Goal: Navigation & Orientation: Find specific page/section

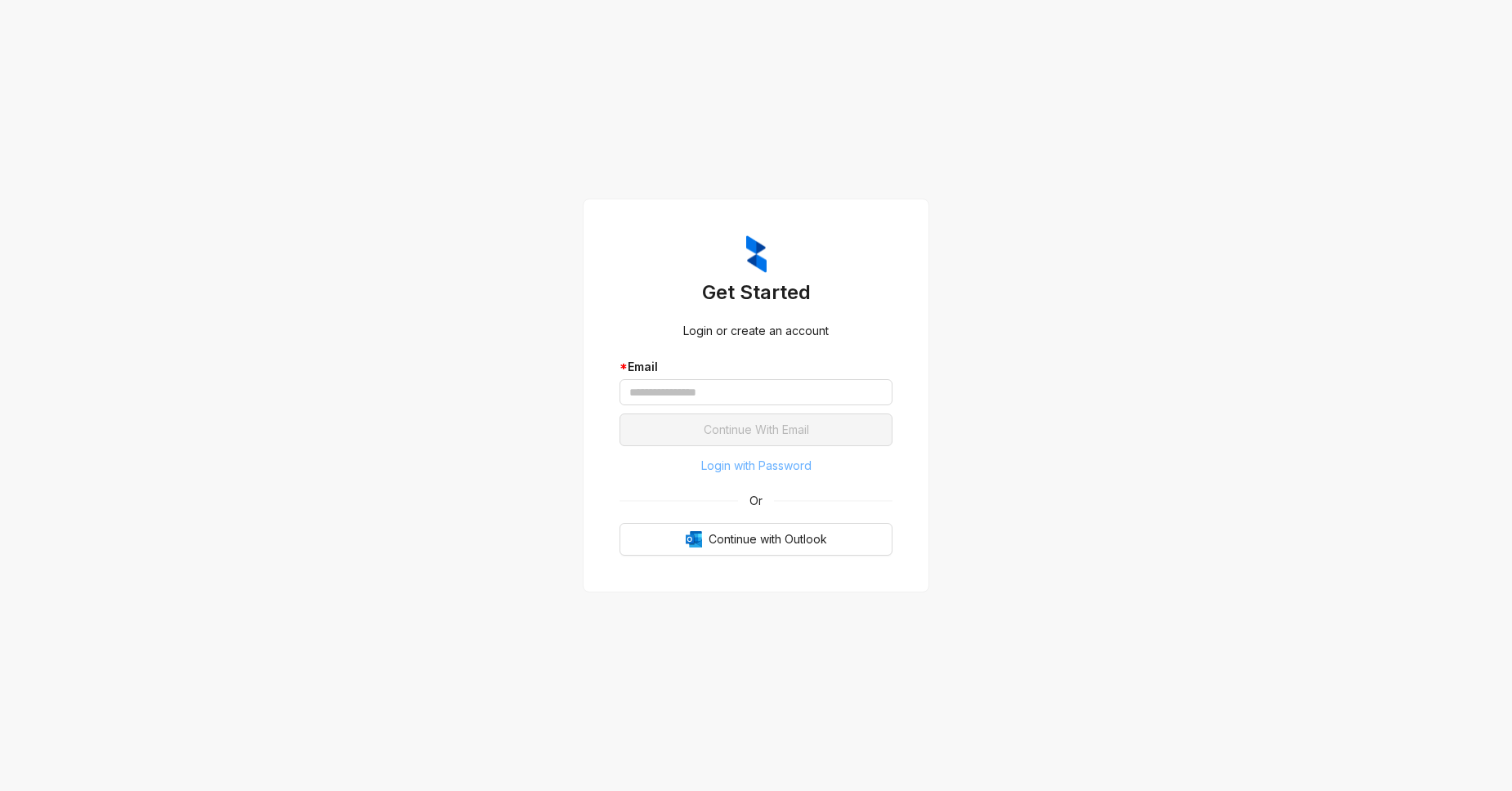
click at [766, 464] on span "Login with Password" at bounding box center [756, 465] width 111 height 18
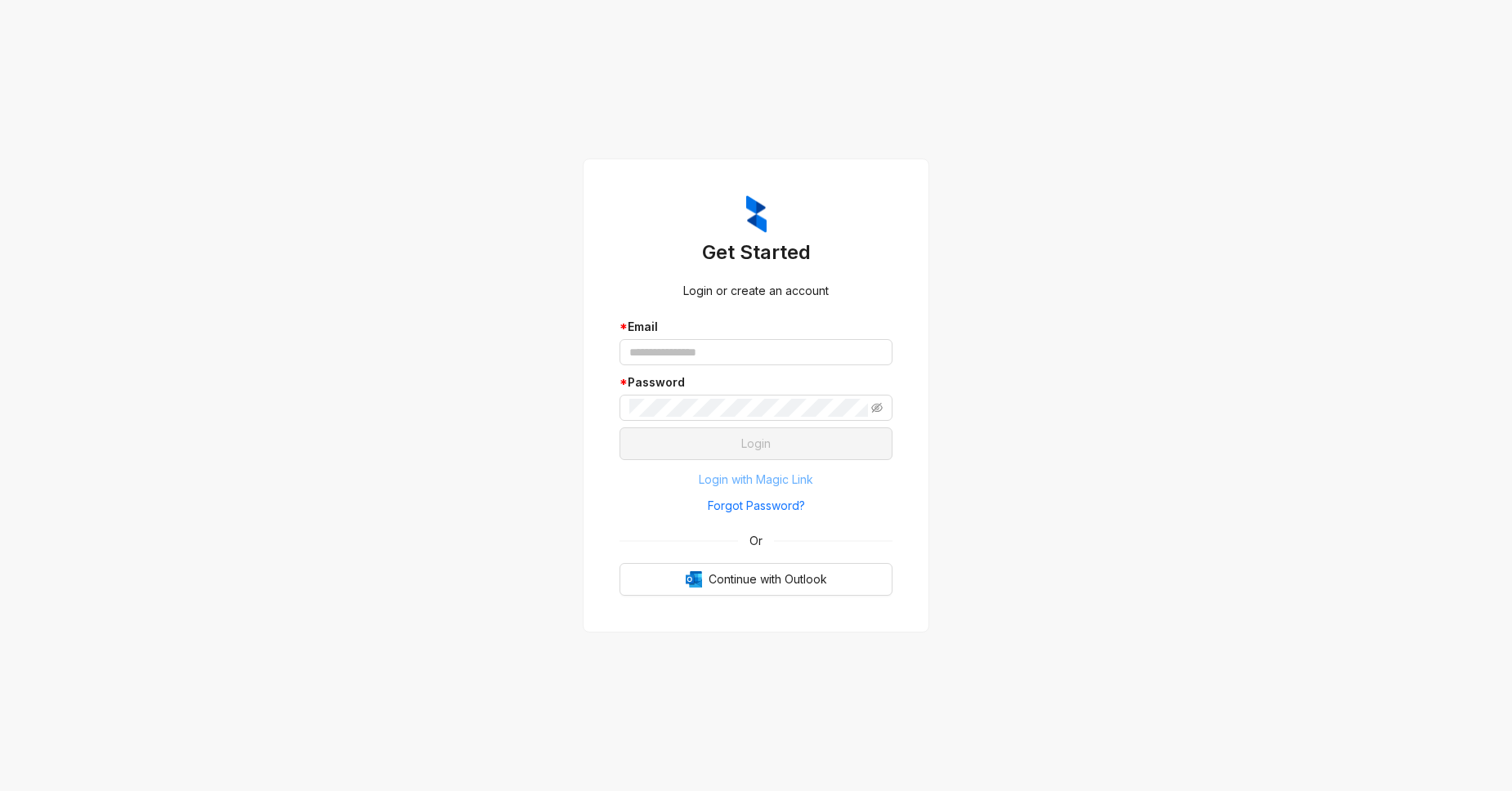
click at [774, 478] on span "Login with Magic Link" at bounding box center [756, 479] width 115 height 18
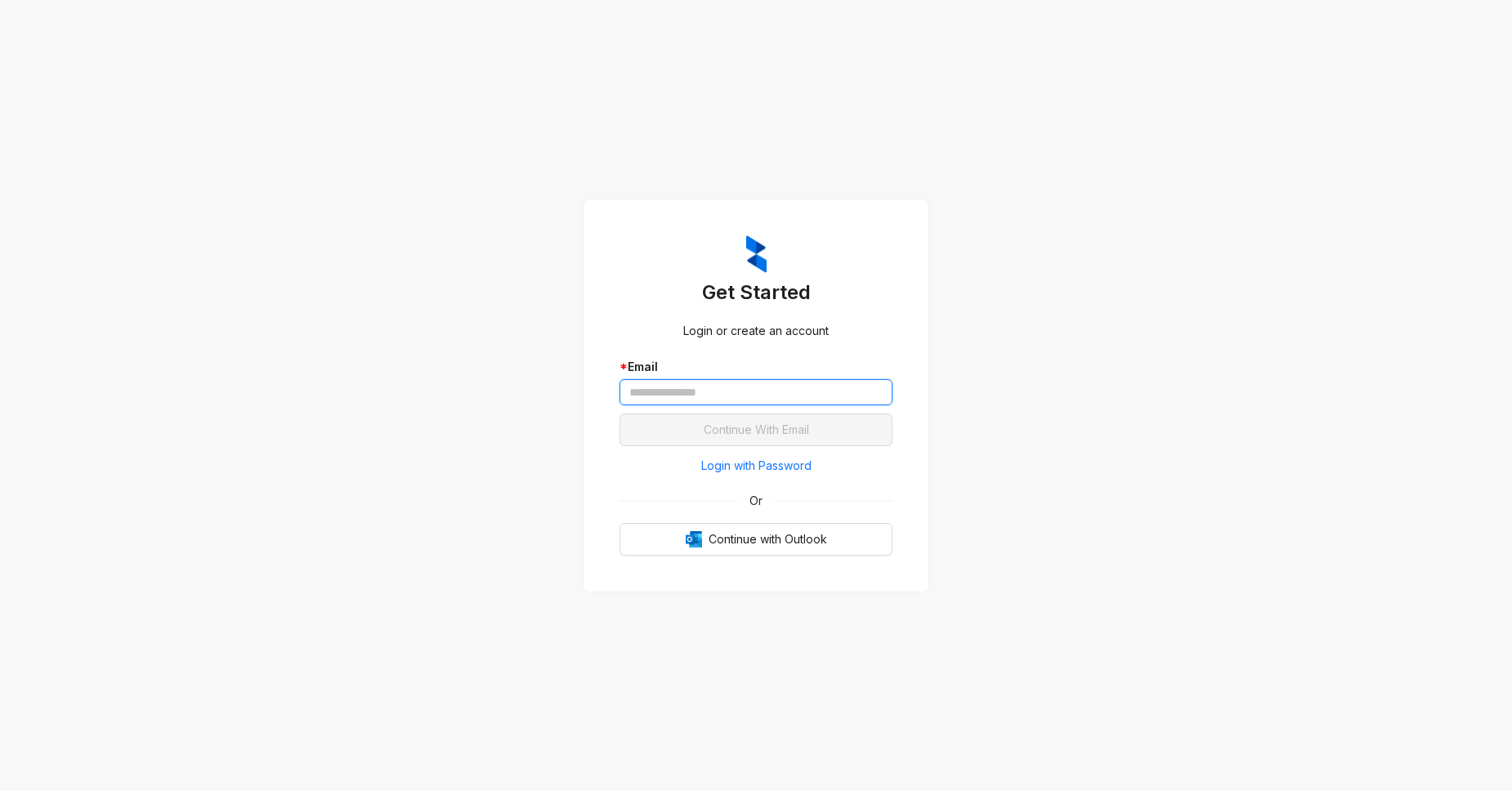
click at [673, 395] on input "text" at bounding box center [756, 392] width 273 height 26
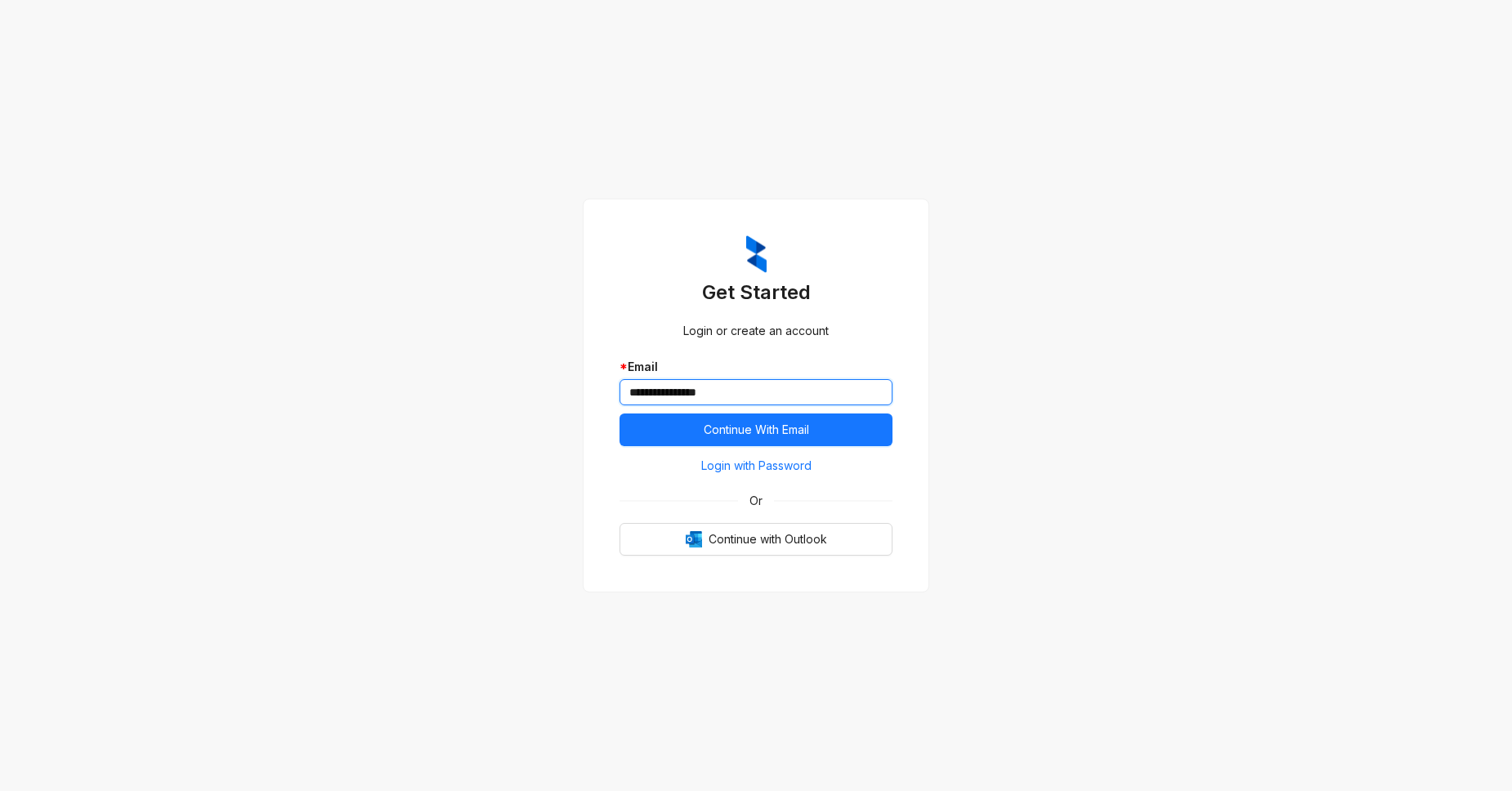
type input "**********"
click at [619, 414] on button "Continue With Email" at bounding box center [756, 430] width 273 height 33
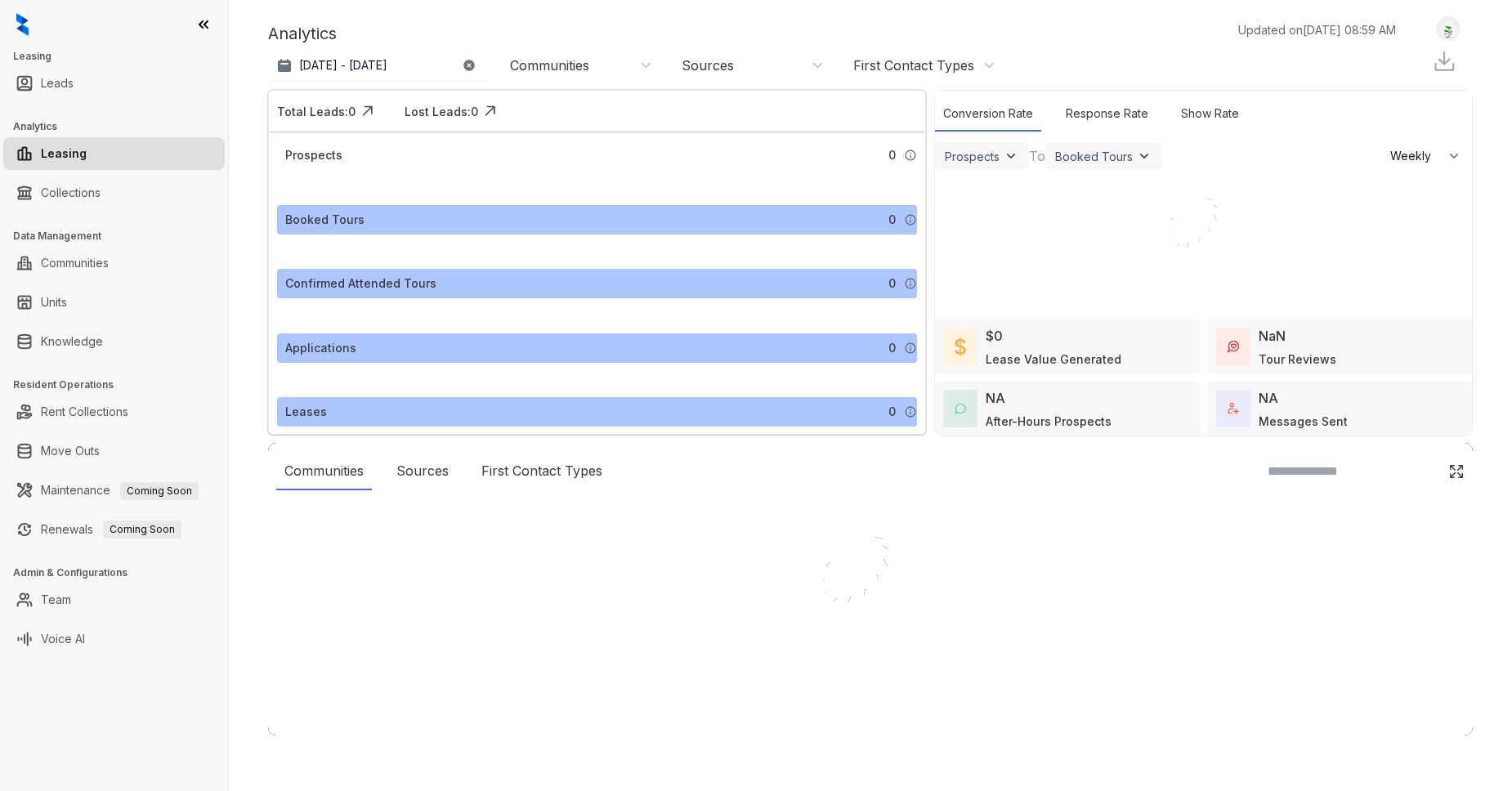
select select "******"
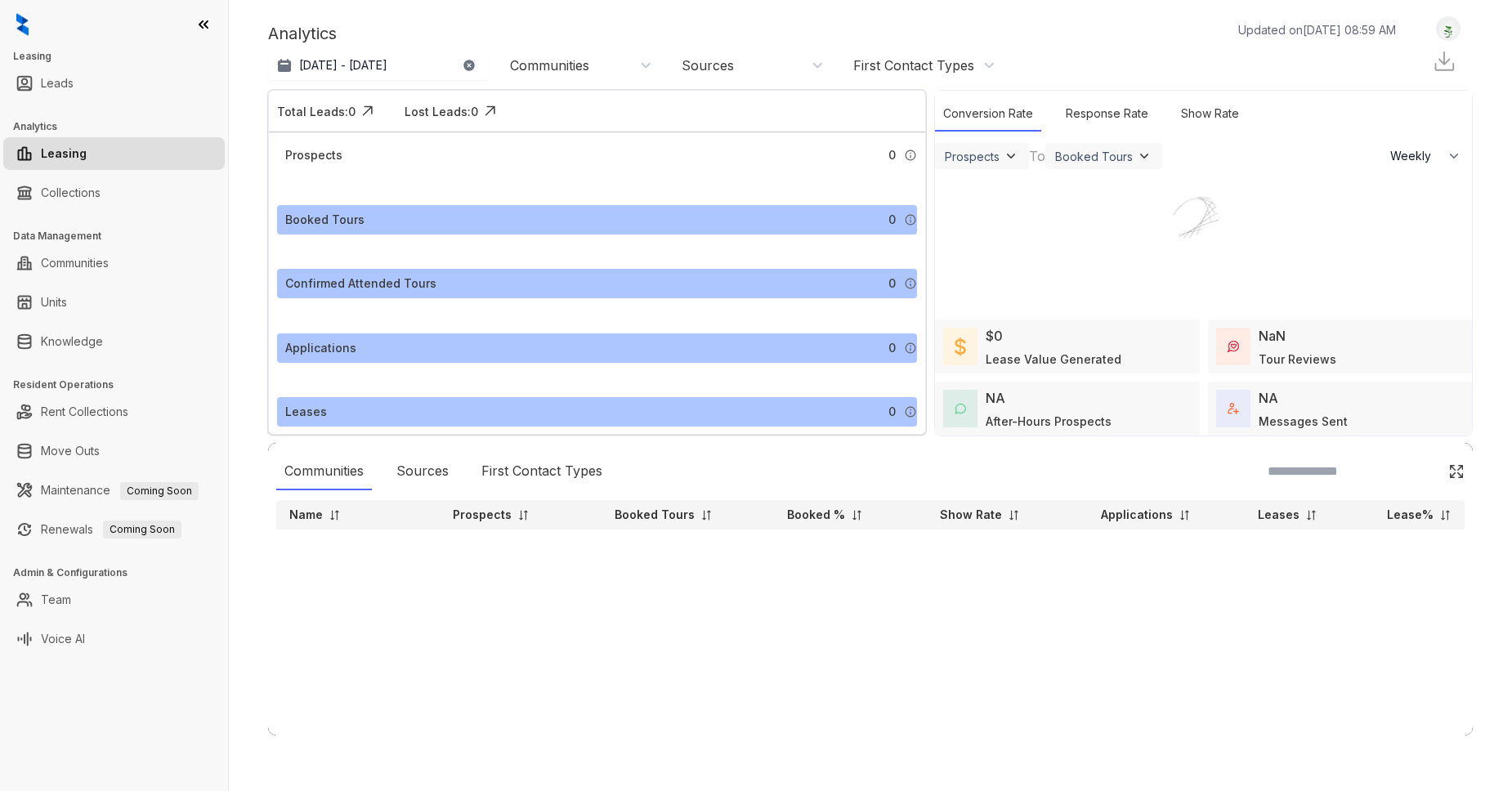
click at [192, 23] on div at bounding box center [114, 24] width 228 height 49
click at [203, 25] on icon at bounding box center [204, 25] width 17 height 17
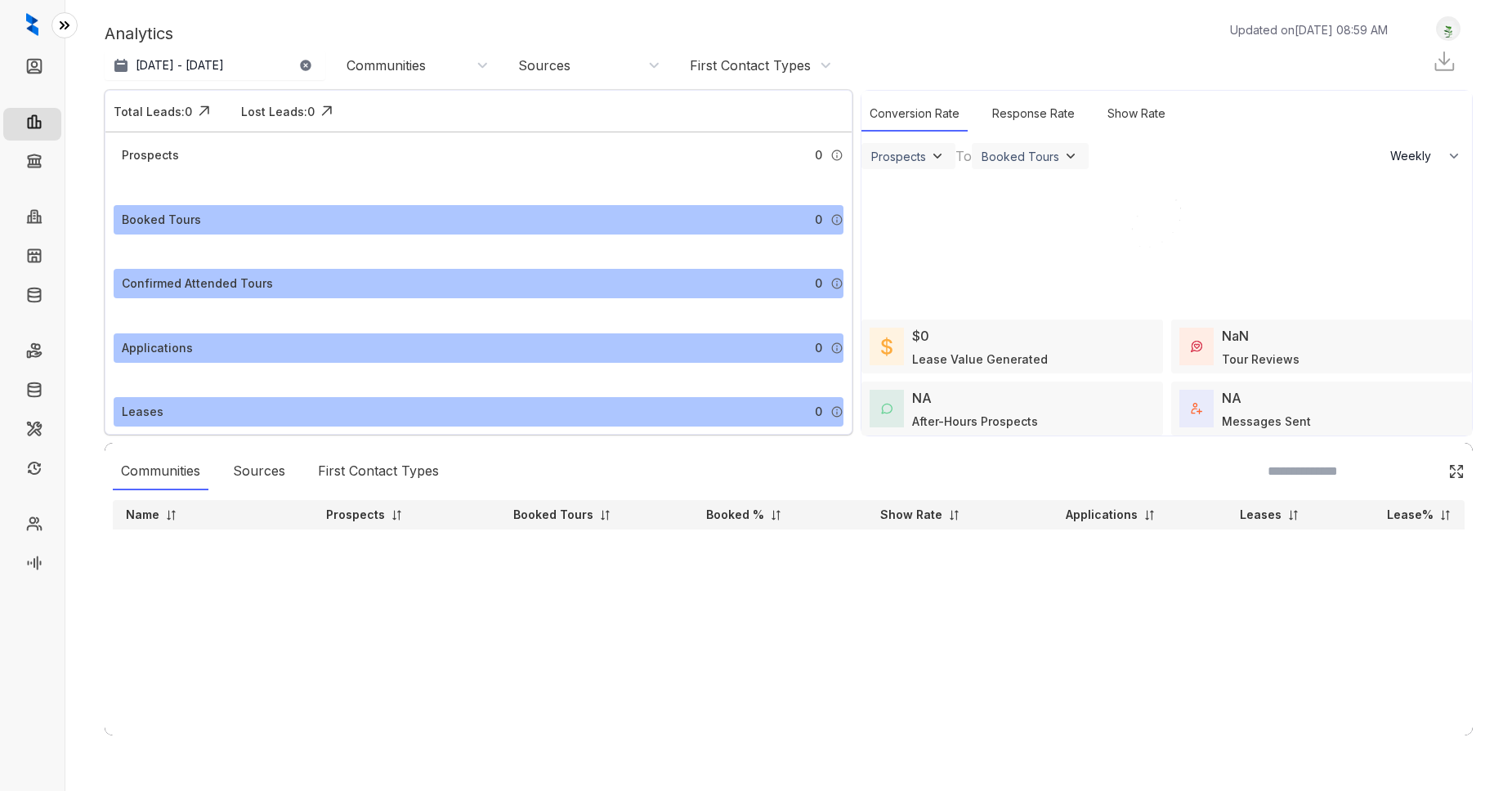
click at [62, 22] on icon at bounding box center [65, 25] width 17 height 17
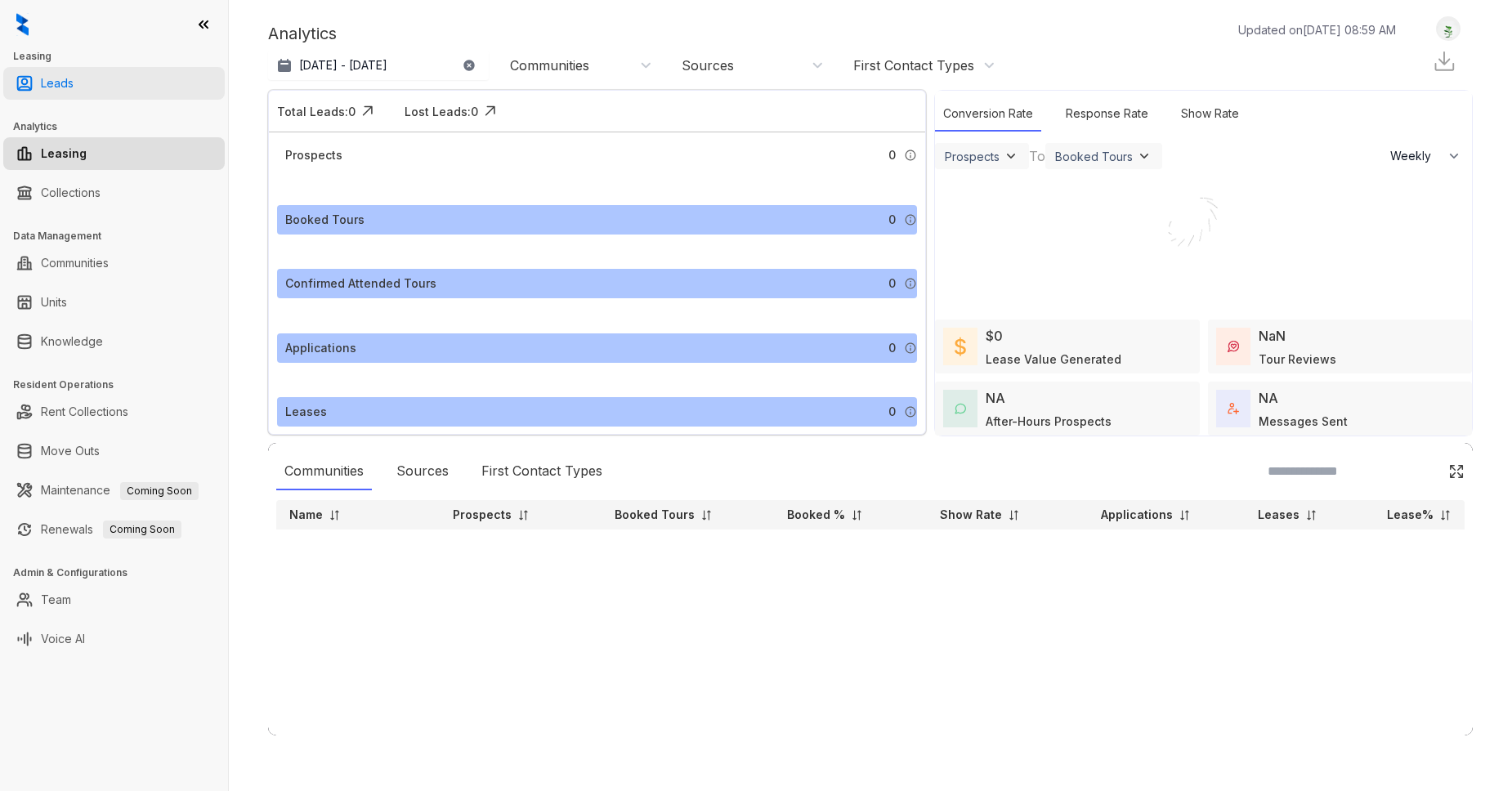
click at [68, 83] on link "Leads" at bounding box center [57, 83] width 33 height 33
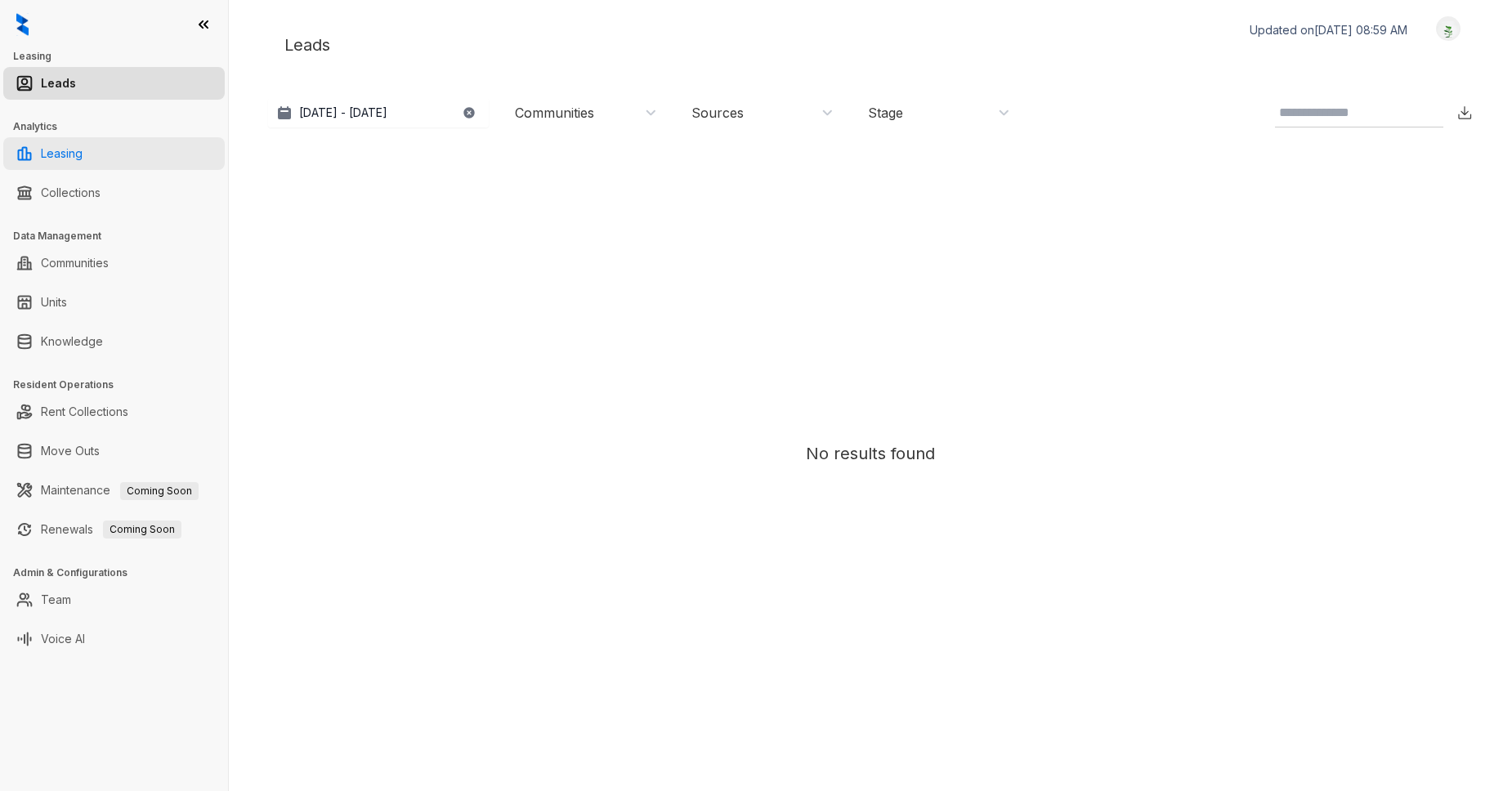
click at [75, 158] on link "Leasing" at bounding box center [62, 153] width 42 height 33
select select "******"
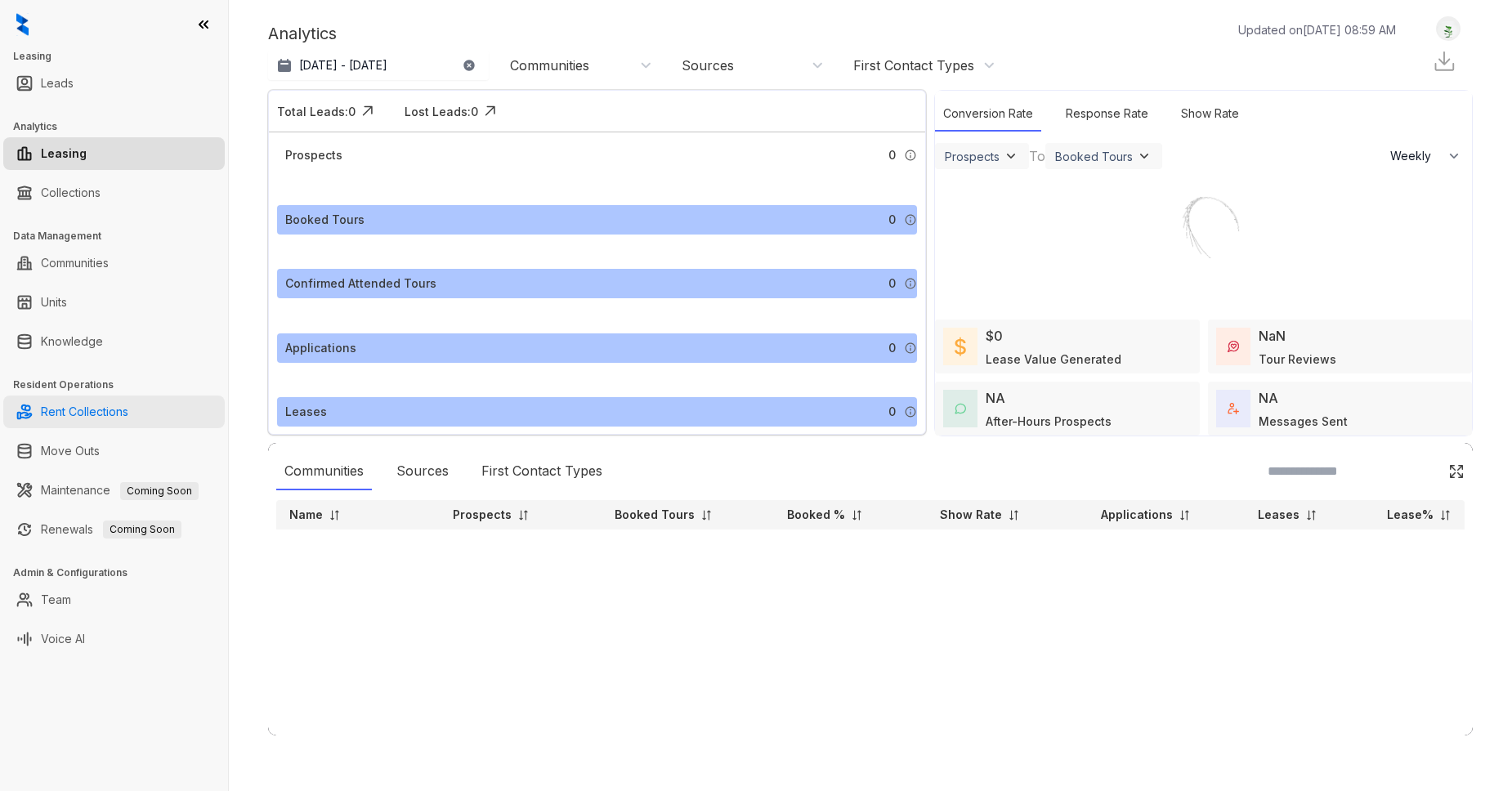
click at [79, 416] on link "Rent Collections" at bounding box center [85, 411] width 87 height 33
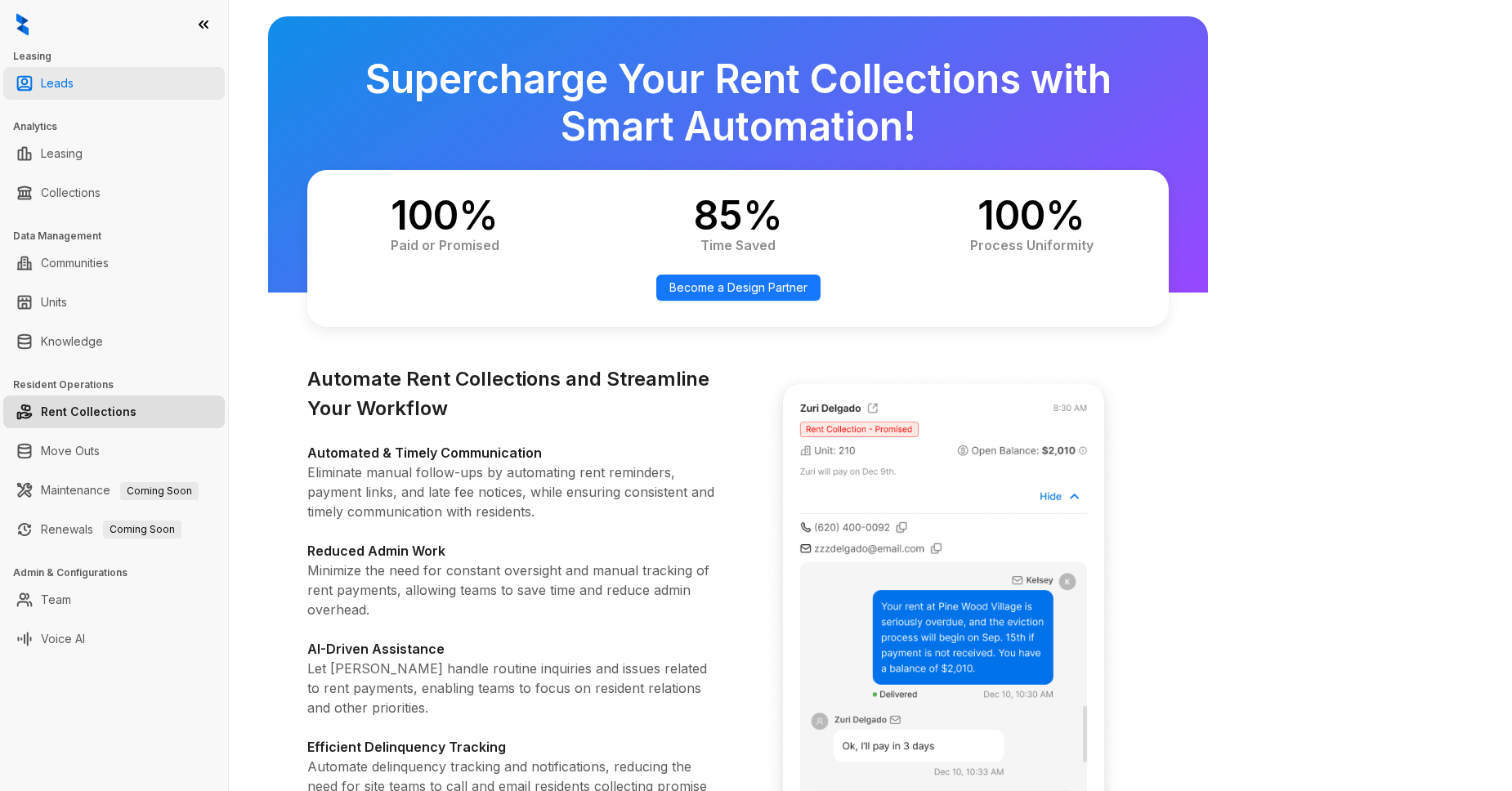
click at [59, 86] on link "Leads" at bounding box center [57, 83] width 33 height 33
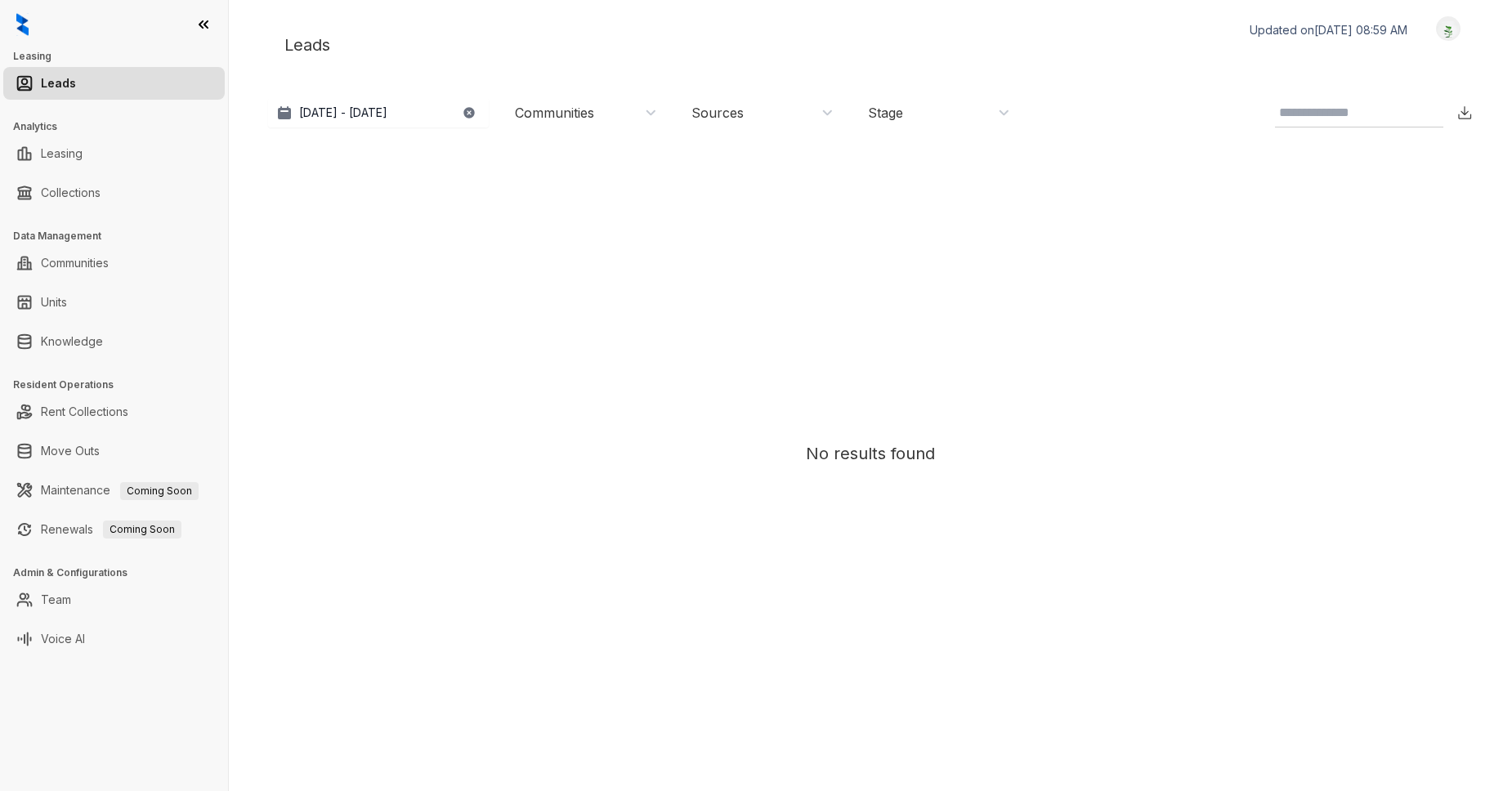
click at [510, 584] on div "No results found" at bounding box center [870, 453] width 1188 height 619
click at [67, 313] on link "Units" at bounding box center [54, 302] width 26 height 33
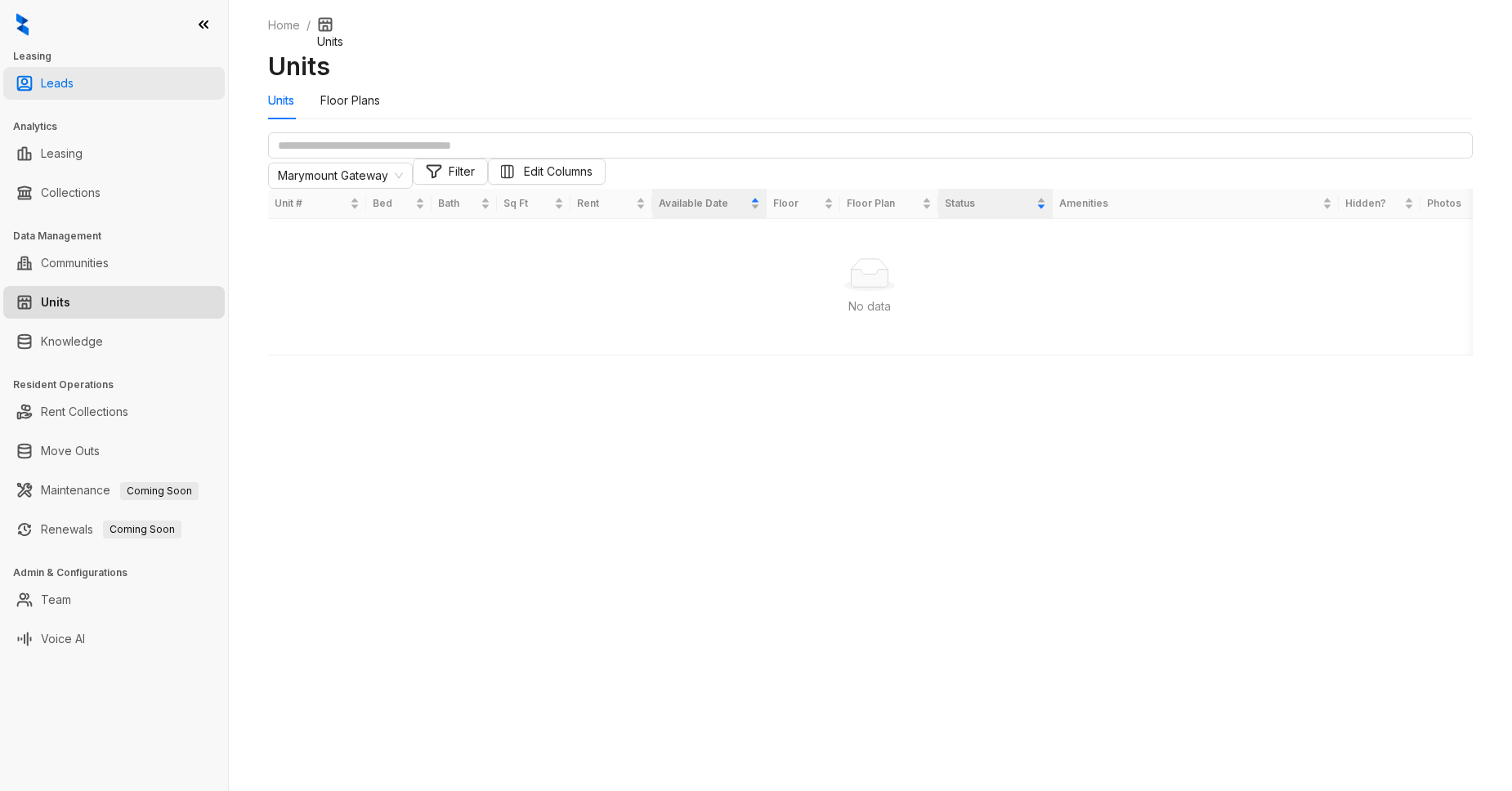
click at [58, 91] on link "Leads" at bounding box center [57, 83] width 33 height 33
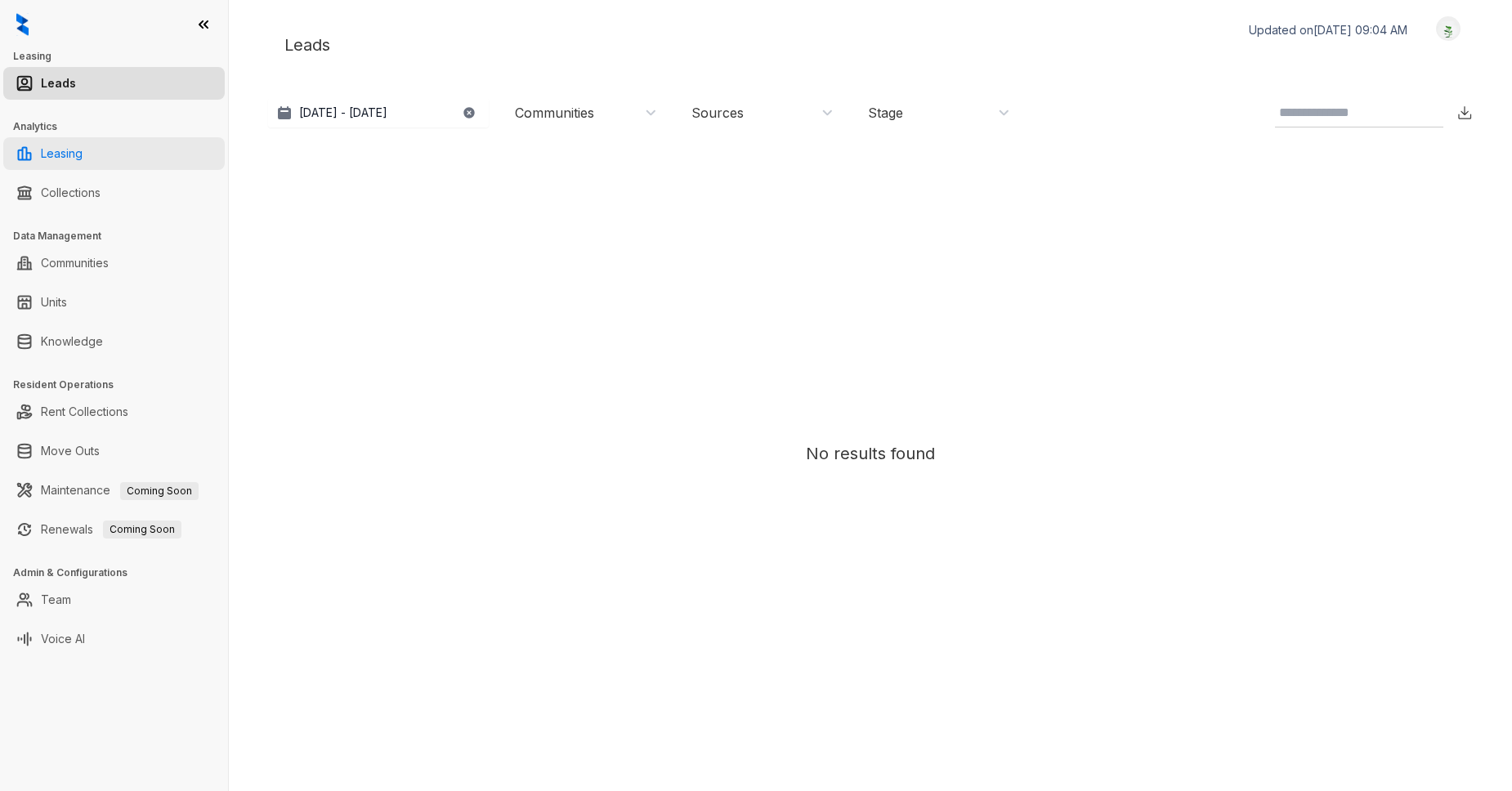
click at [83, 160] on link "Leasing" at bounding box center [62, 153] width 42 height 33
select select "******"
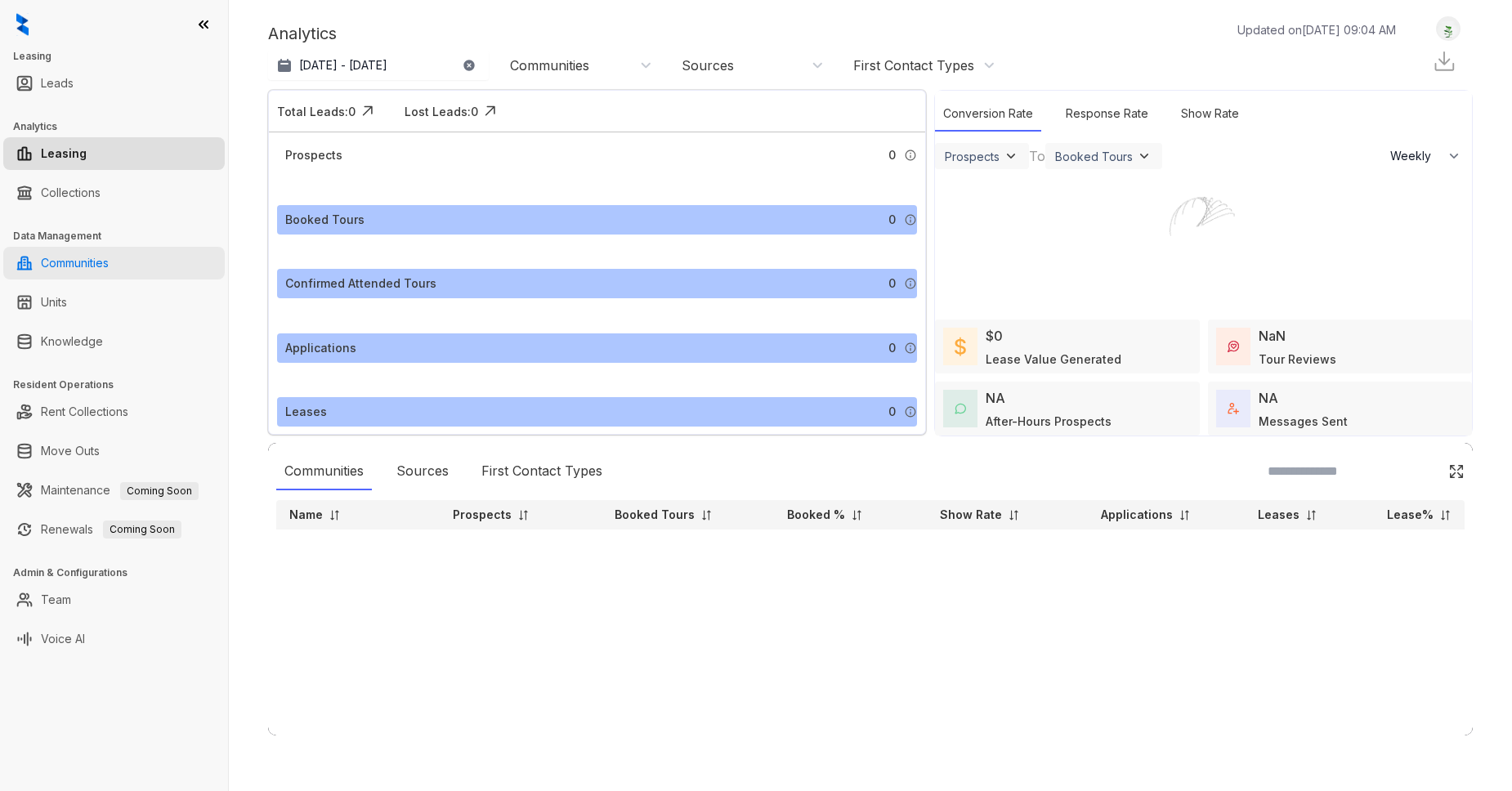
click at [80, 266] on link "Communities" at bounding box center [75, 263] width 68 height 33
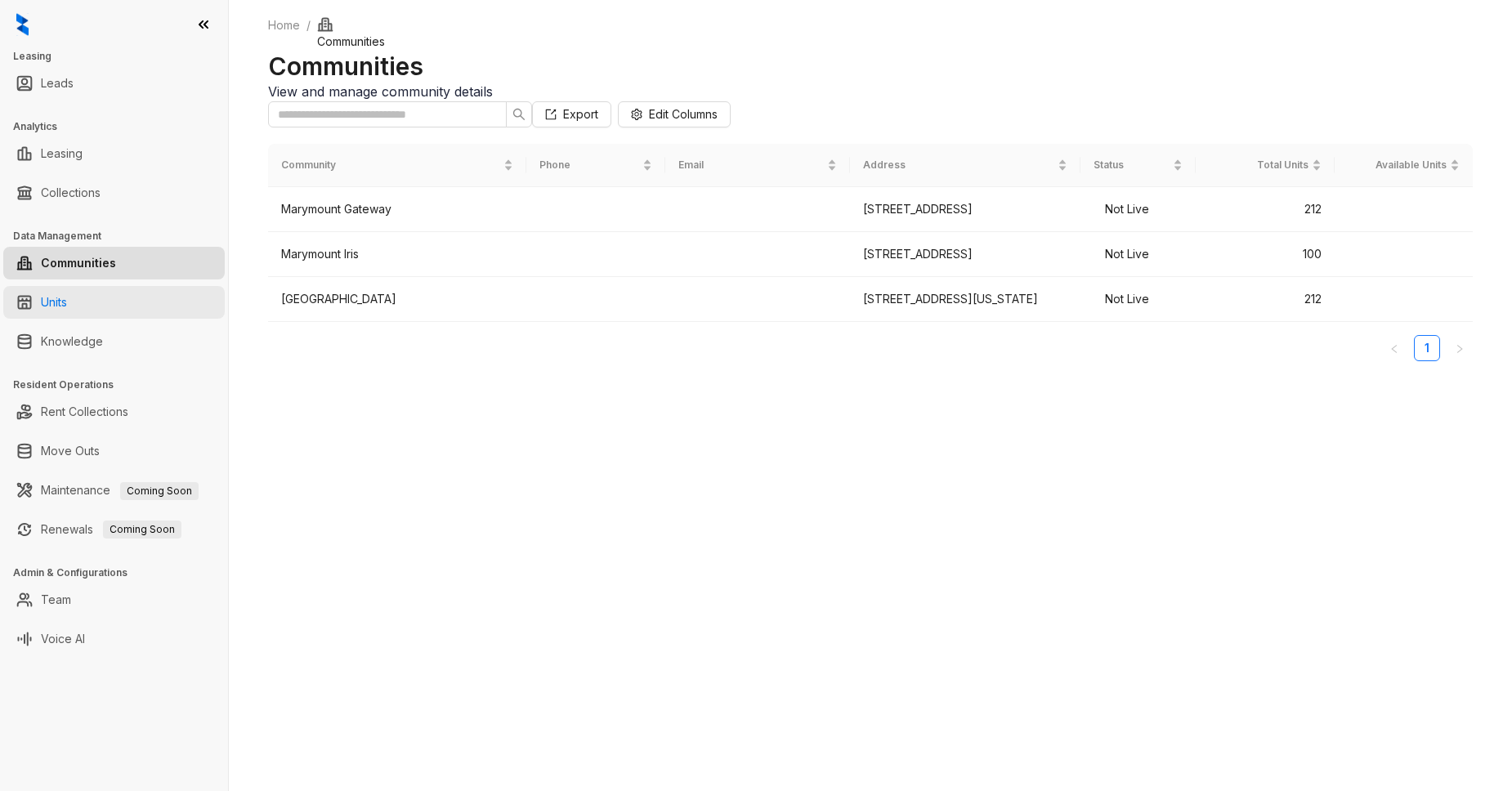
click at [59, 301] on link "Units" at bounding box center [54, 302] width 26 height 33
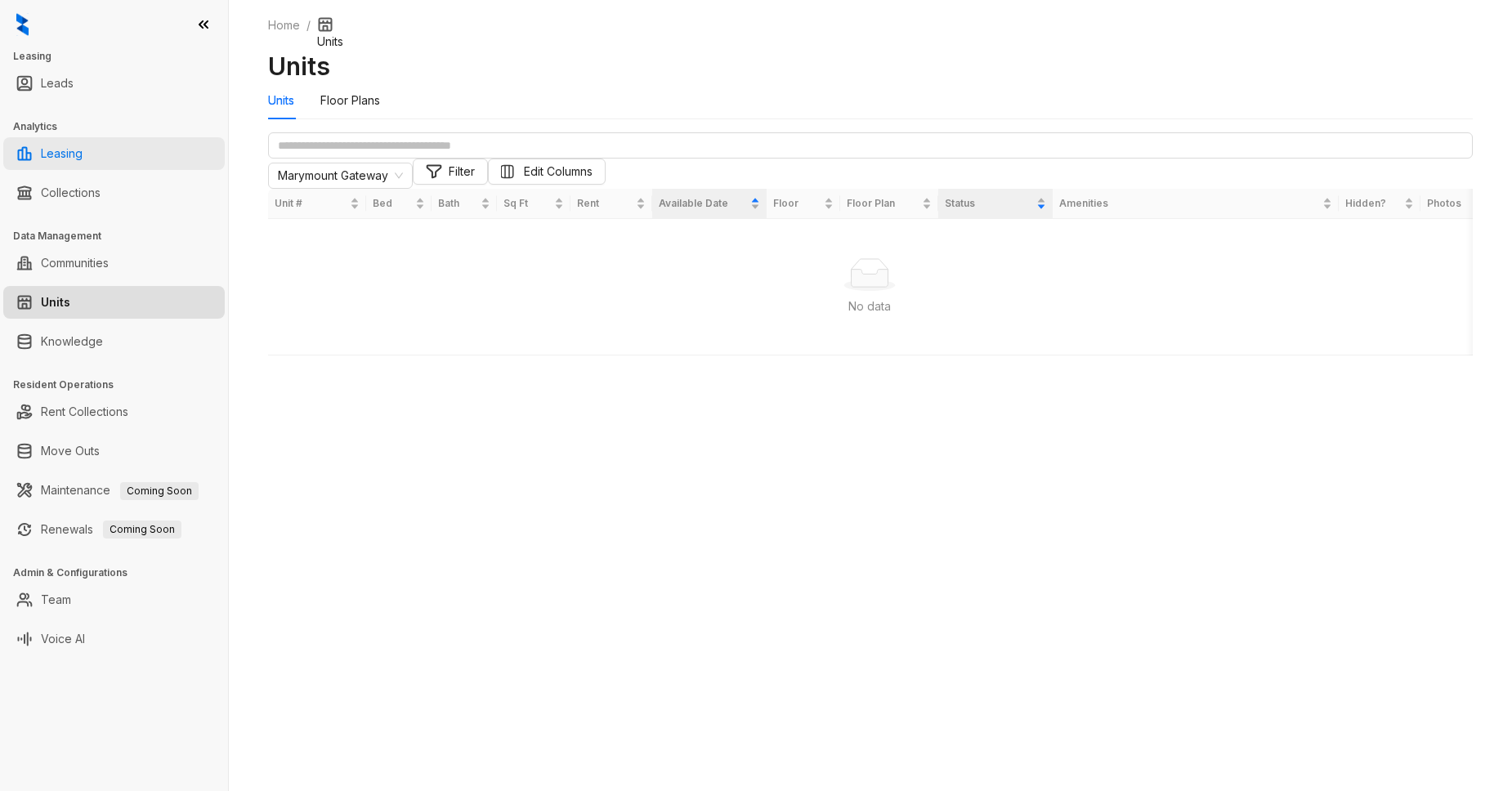
click at [81, 155] on link "Leasing" at bounding box center [62, 153] width 42 height 33
select select "******"
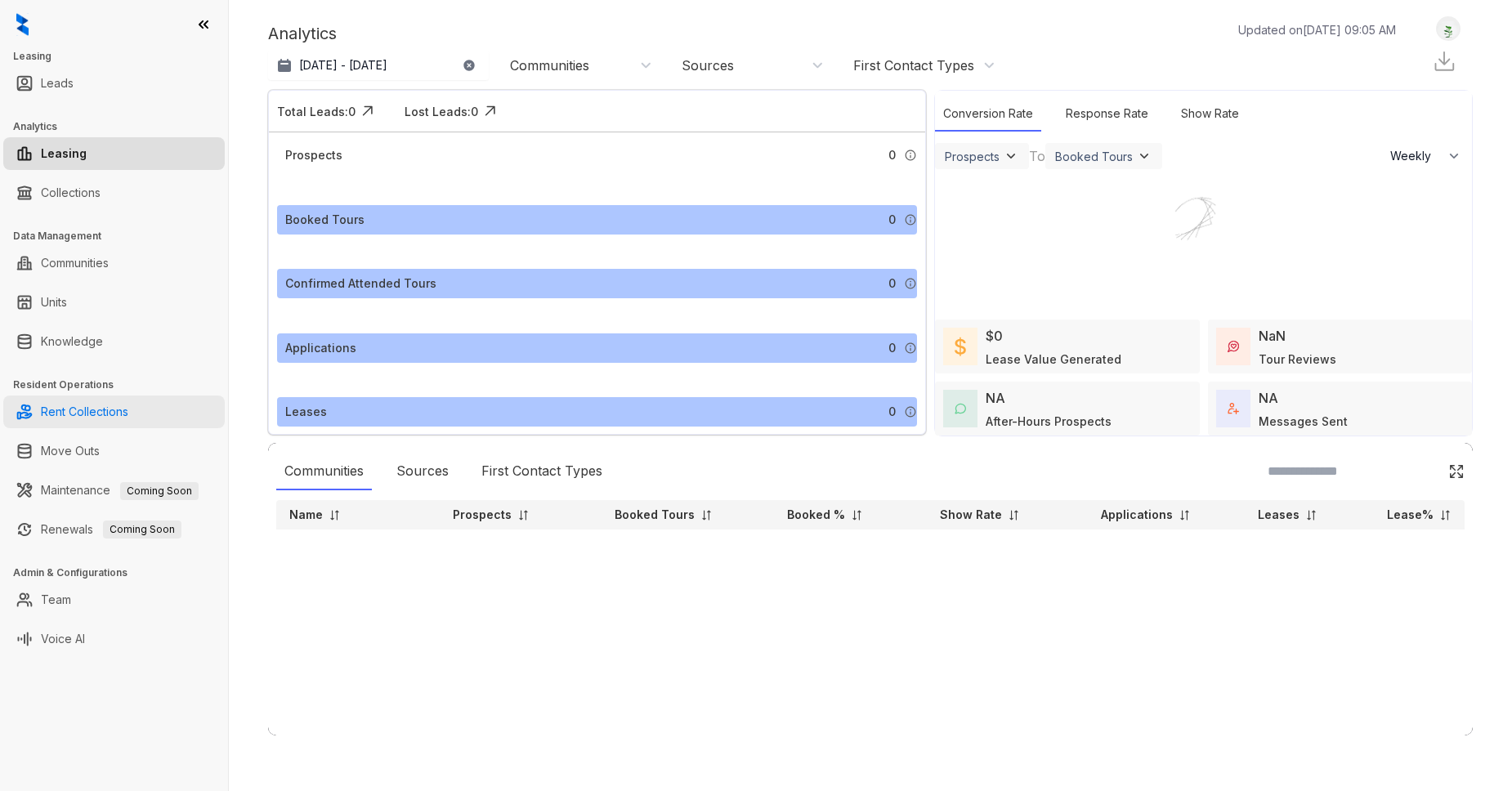
click at [76, 416] on link "Rent Collections" at bounding box center [85, 411] width 87 height 33
click at [61, 349] on link "Knowledge" at bounding box center [72, 341] width 62 height 33
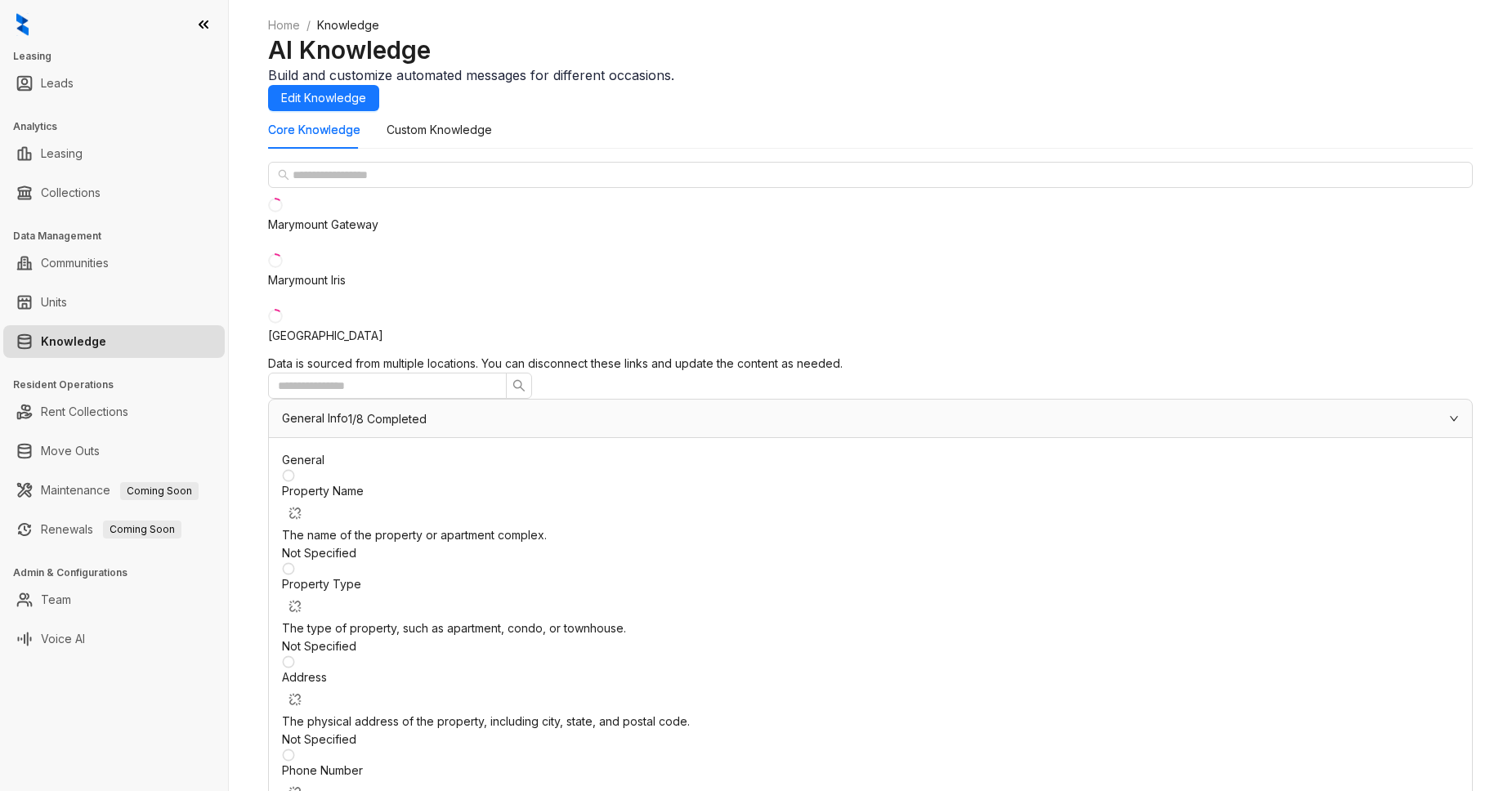
click at [346, 289] on div "Marymount Iris" at bounding box center [307, 280] width 78 height 18
click at [58, 153] on link "Leasing" at bounding box center [62, 153] width 42 height 33
select select "******"
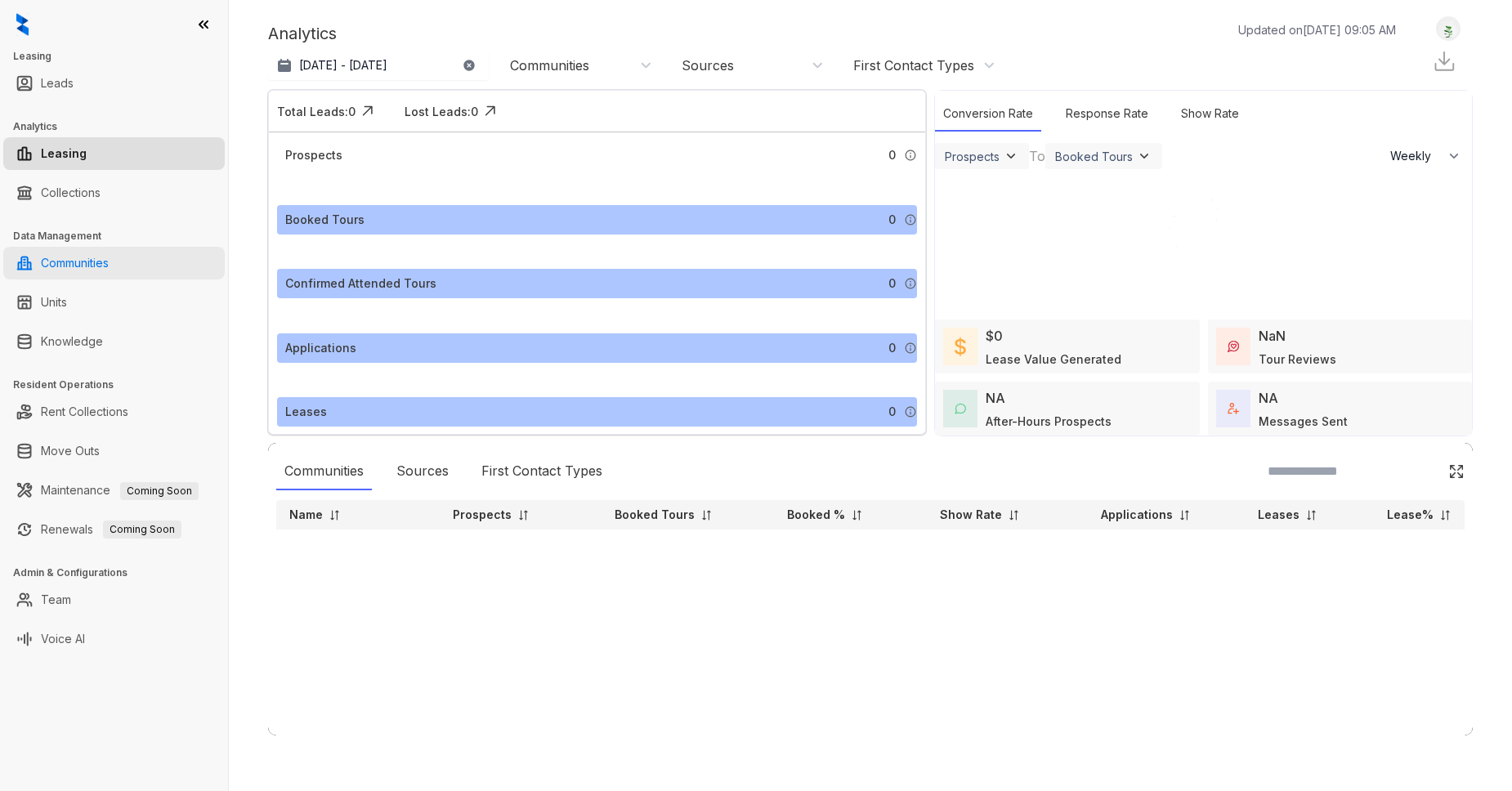
click at [70, 261] on link "Communities" at bounding box center [75, 263] width 68 height 33
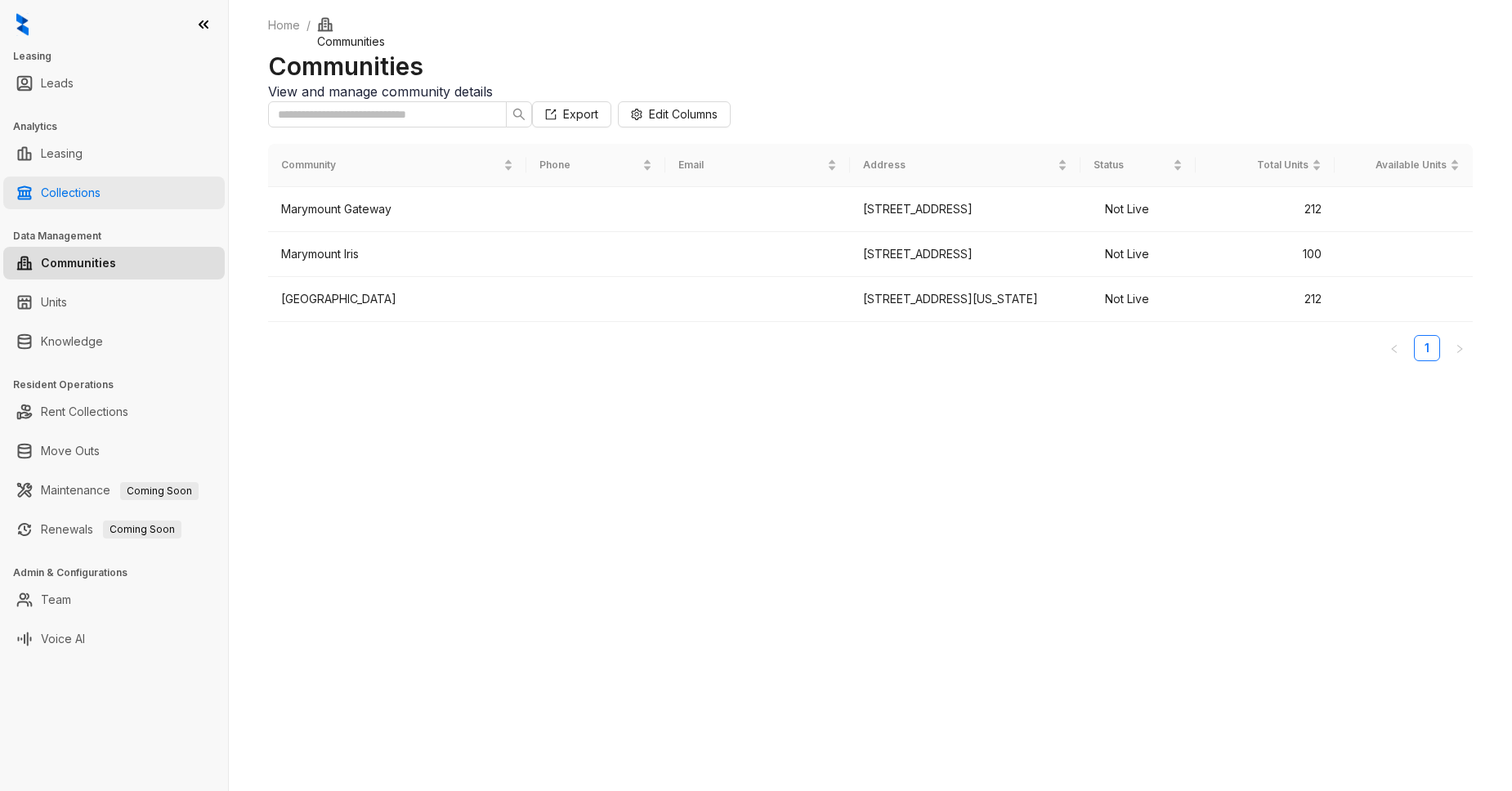
click at [56, 189] on link "Collections" at bounding box center [70, 193] width 59 height 33
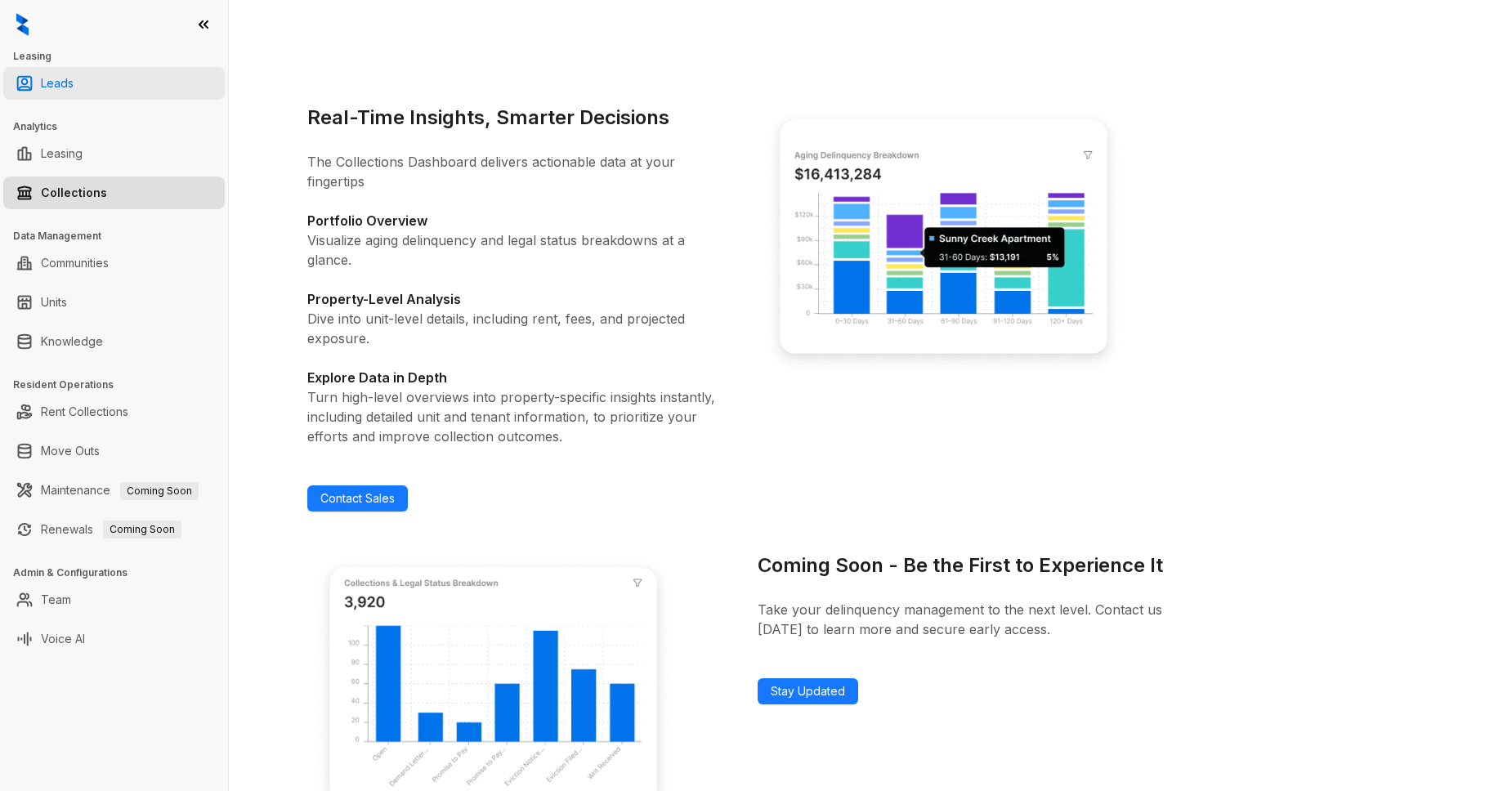
click at [65, 95] on link "Leads" at bounding box center [57, 83] width 33 height 33
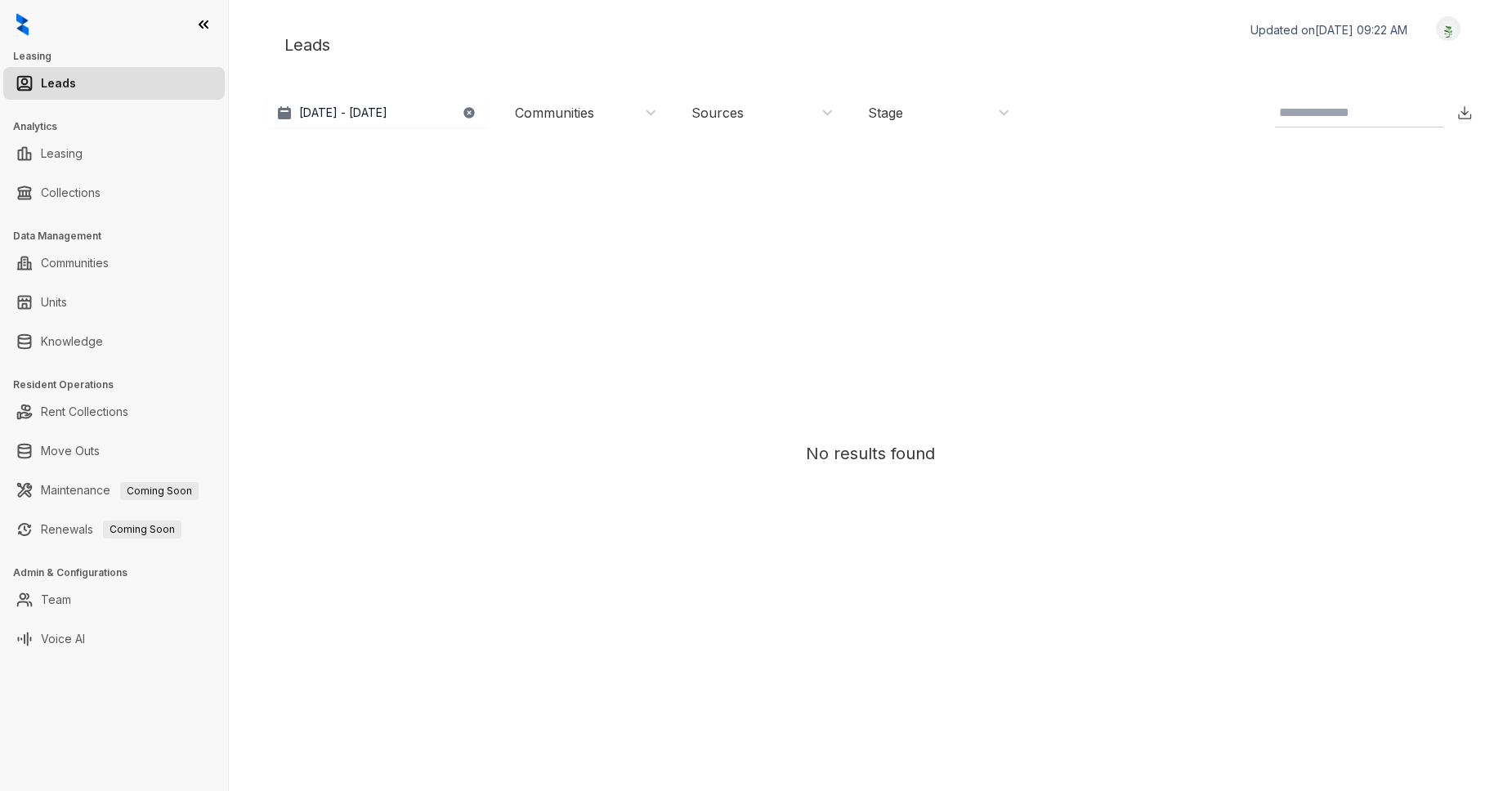
click at [1450, 28] on img at bounding box center [1447, 28] width 23 height 17
click at [1406, 245] on div "No results found" at bounding box center [870, 453] width 1188 height 619
click at [430, 580] on div "No results found" at bounding box center [870, 453] width 1188 height 619
click at [586, 499] on div "No results found" at bounding box center [870, 453] width 1188 height 619
click at [47, 185] on link "Collections" at bounding box center [70, 193] width 59 height 33
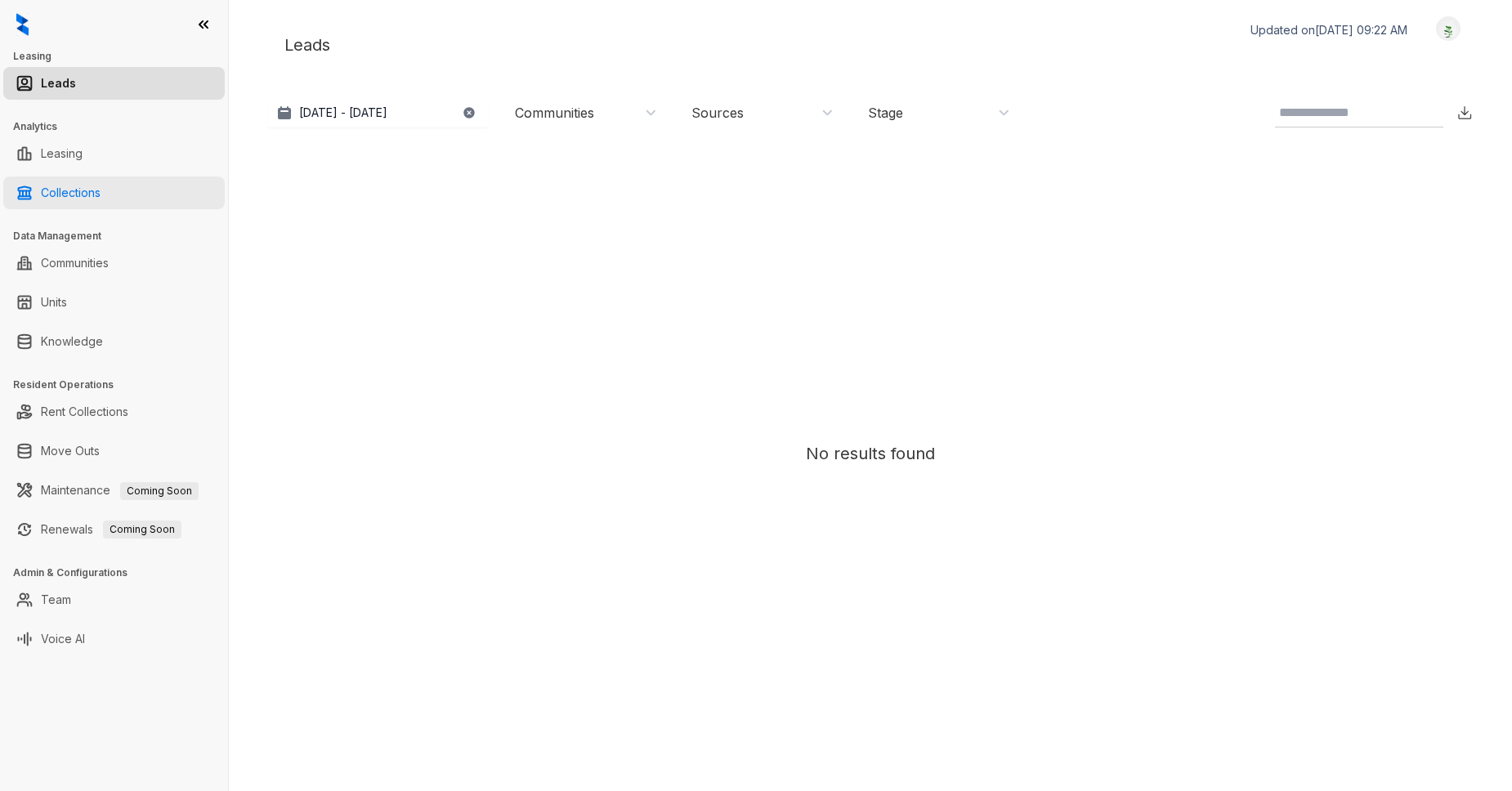
click at [90, 193] on link "Collections" at bounding box center [70, 193] width 59 height 33
click at [83, 155] on link "Leasing" at bounding box center [62, 153] width 42 height 33
select select "******"
